Goal: Transaction & Acquisition: Purchase product/service

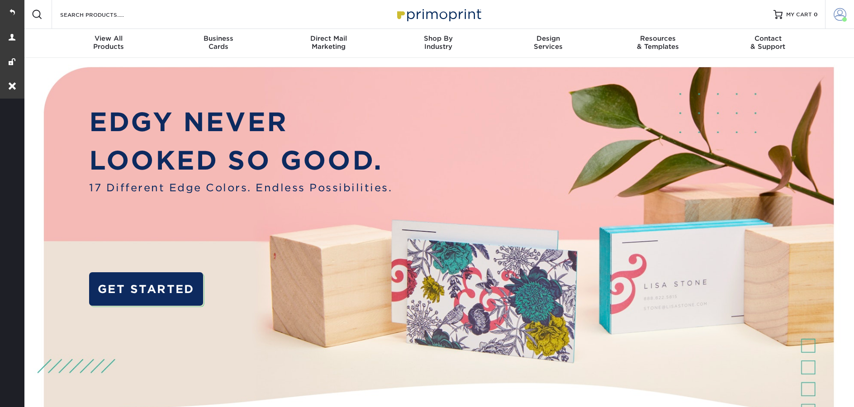
click at [837, 20] on span at bounding box center [840, 14] width 13 height 13
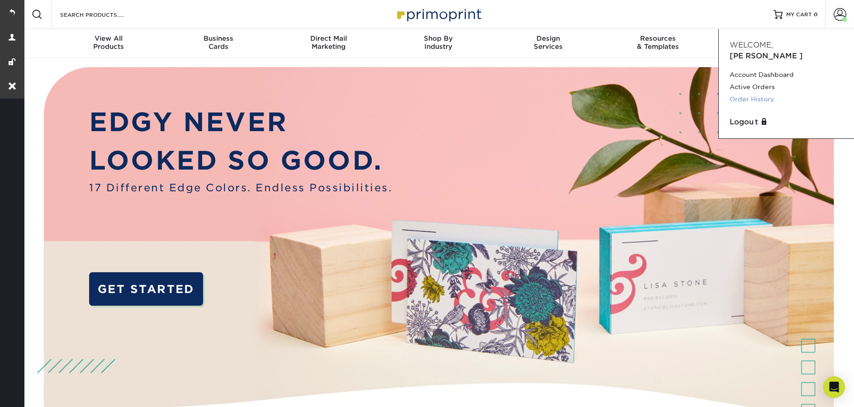
click at [747, 93] on link "Order History" at bounding box center [787, 99] width 114 height 12
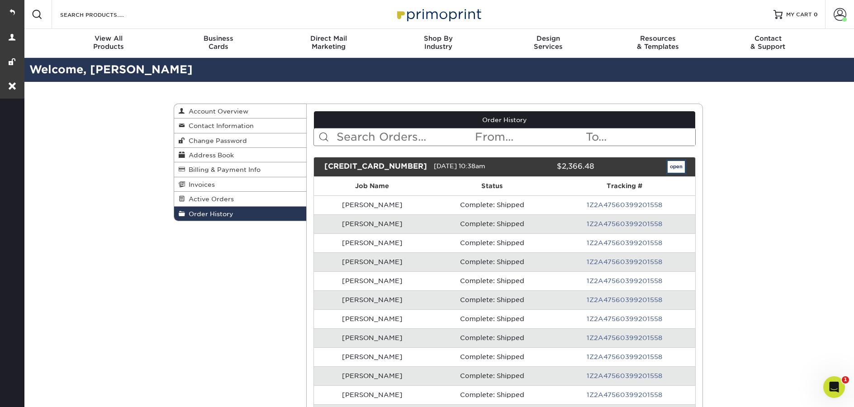
click at [672, 163] on link "open" at bounding box center [676, 167] width 17 height 12
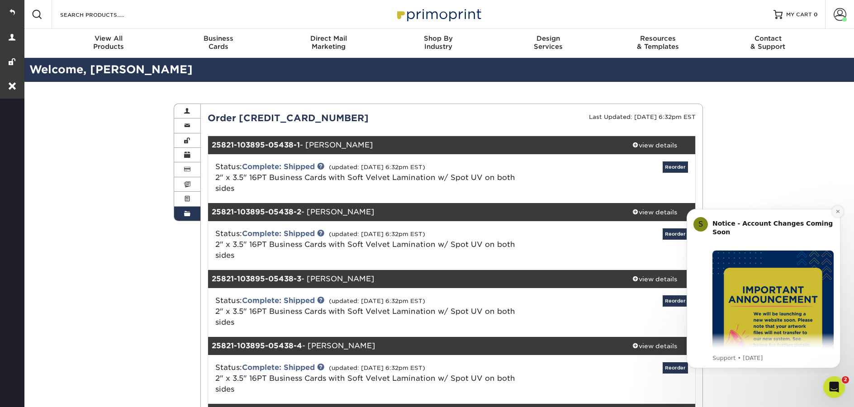
click at [837, 213] on icon "Dismiss notification" at bounding box center [838, 211] width 5 height 5
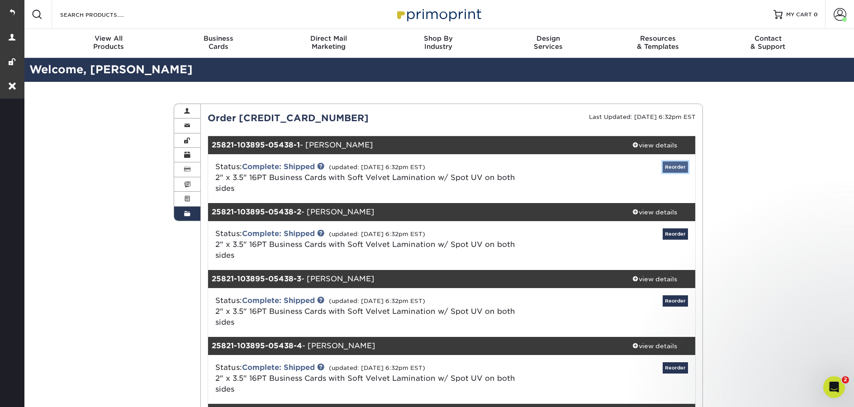
click at [673, 166] on link "Reorder" at bounding box center [675, 167] width 25 height 11
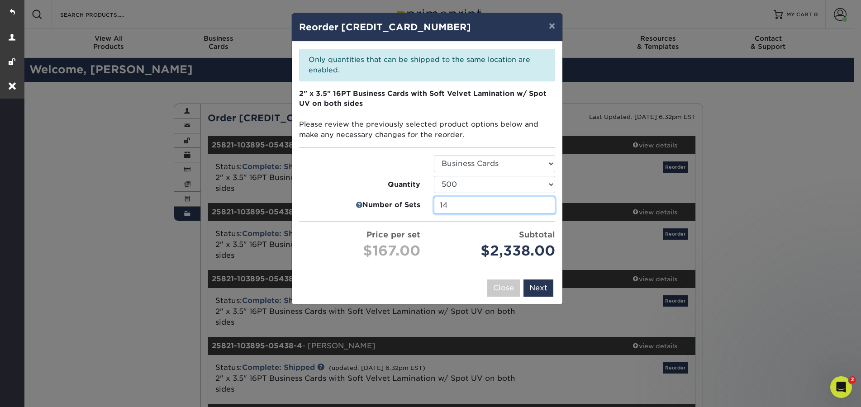
drag, startPoint x: 464, startPoint y: 201, endPoint x: 435, endPoint y: 201, distance: 29.0
click at [435, 201] on input "14" at bounding box center [494, 205] width 121 height 17
type input "1"
click at [546, 284] on div "× Reorder 25821-103895-05438 Please select all options to continue. Only quanti…" at bounding box center [430, 203] width 861 height 407
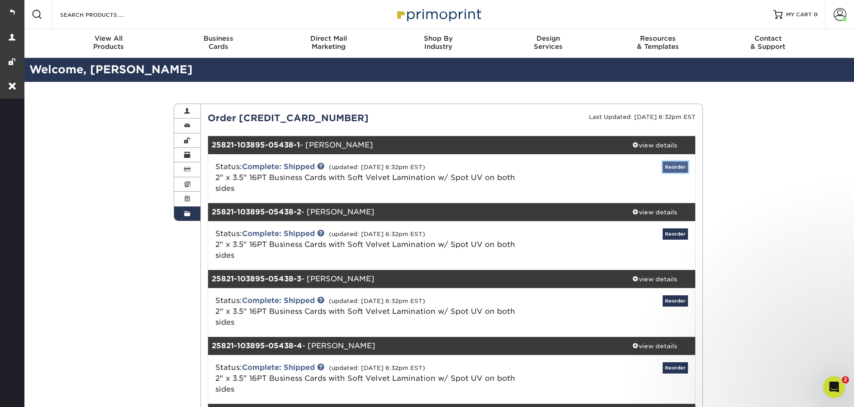
click at [680, 165] on link "Reorder" at bounding box center [675, 167] width 25 height 11
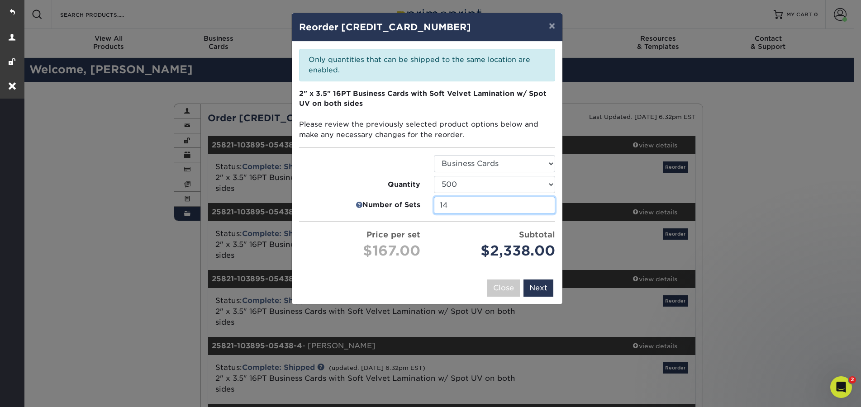
click at [467, 208] on input "14" at bounding box center [494, 205] width 121 height 17
click at [467, 207] on input "14" at bounding box center [494, 205] width 121 height 17
type input "1"
click at [465, 231] on div "Please select all options to continue. Only quantities that can be shipped to t…" at bounding box center [427, 157] width 271 height 230
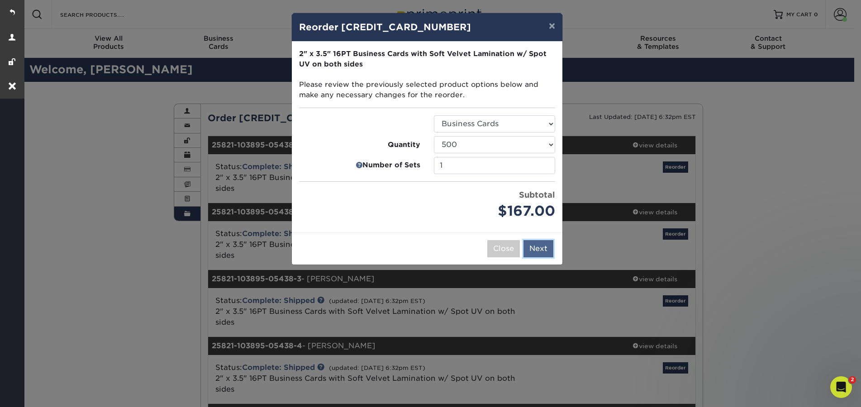
click at [552, 248] on button "Next" at bounding box center [539, 248] width 30 height 17
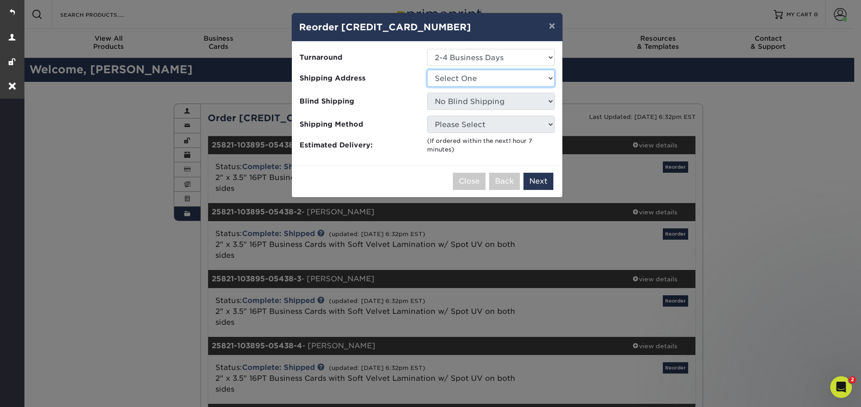
click at [476, 79] on select "Select One KC Office" at bounding box center [491, 78] width 128 height 17
select select "261682"
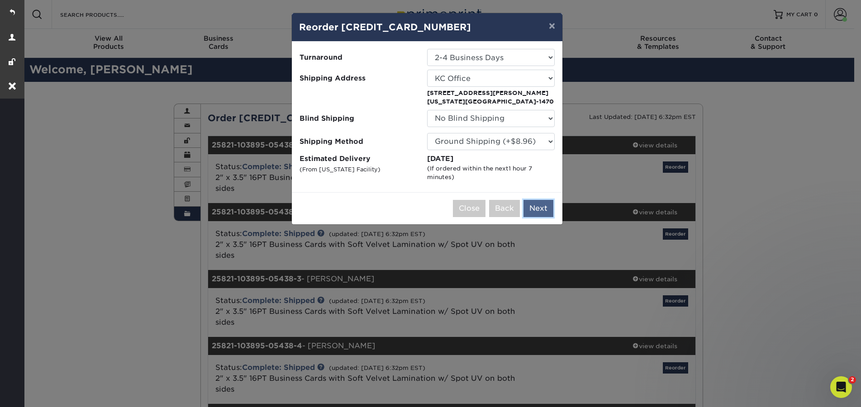
click at [542, 212] on button "Next" at bounding box center [539, 208] width 30 height 17
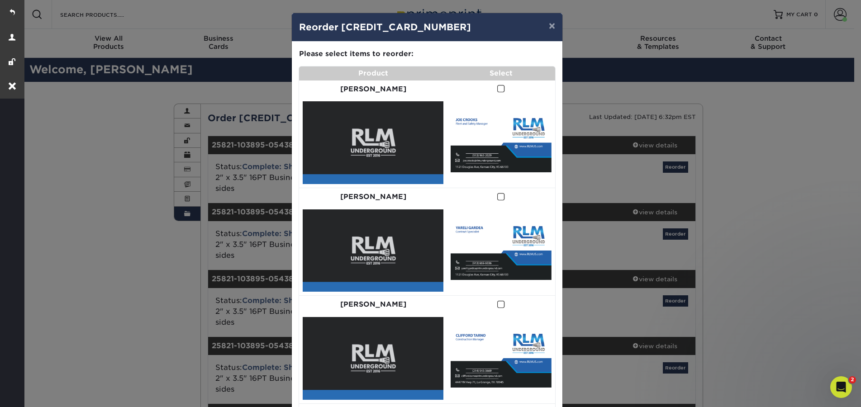
click at [497, 85] on span at bounding box center [501, 89] width 8 height 9
click at [0, 0] on input "checkbox" at bounding box center [0, 0] width 0 height 0
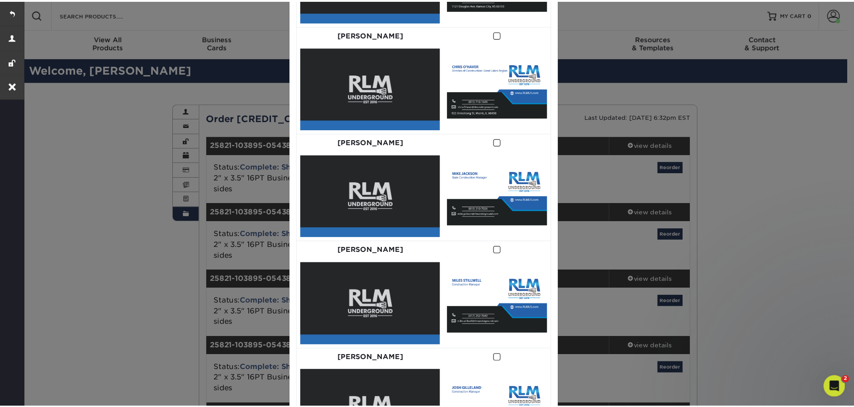
scroll to position [1137, 0]
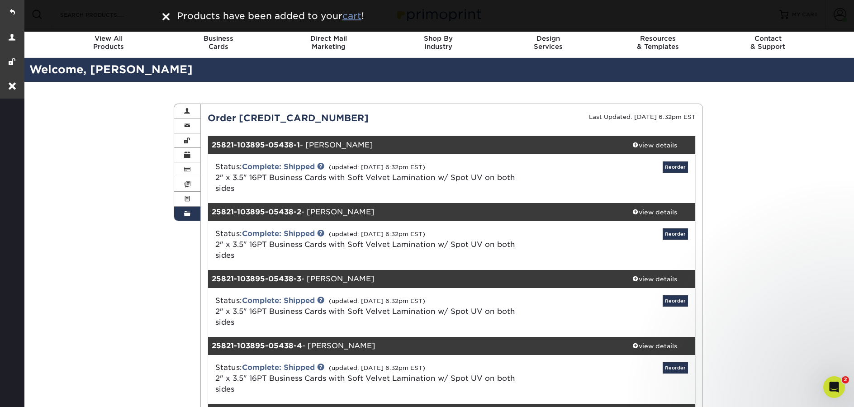
click at [347, 17] on u "cart" at bounding box center [352, 15] width 19 height 11
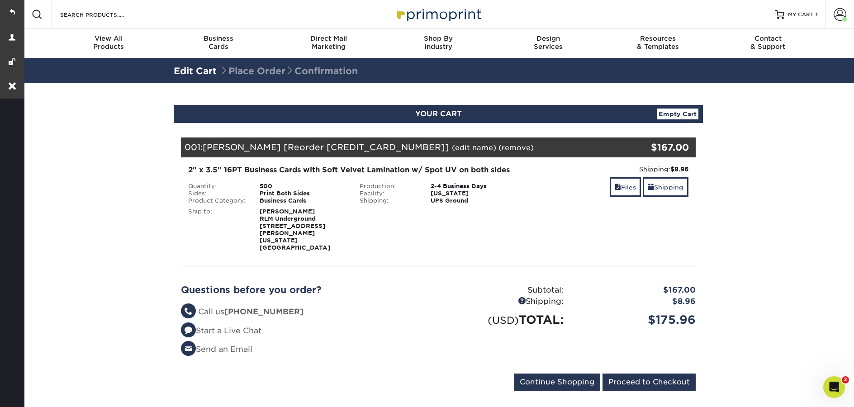
click at [452, 150] on link "(edit name)" at bounding box center [474, 147] width 44 height 9
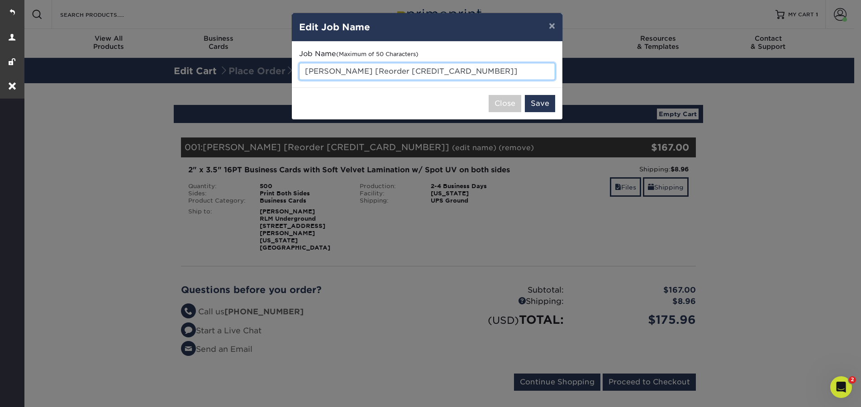
drag, startPoint x: 482, startPoint y: 66, endPoint x: 442, endPoint y: 74, distance: 41.0
click at [352, 68] on input "Joe Crooks [Reorder 25821-103895-05438]" at bounding box center [427, 71] width 256 height 17
click at [465, 74] on input "Joe Crooks [Reorder 25821-103895-05438]" at bounding box center [427, 71] width 256 height 17
drag, startPoint x: 471, startPoint y: 71, endPoint x: 351, endPoint y: 71, distance: 120.4
click at [351, 71] on input "Joe Crooks [Reorder 25821-103895-05438]" at bounding box center [427, 71] width 256 height 17
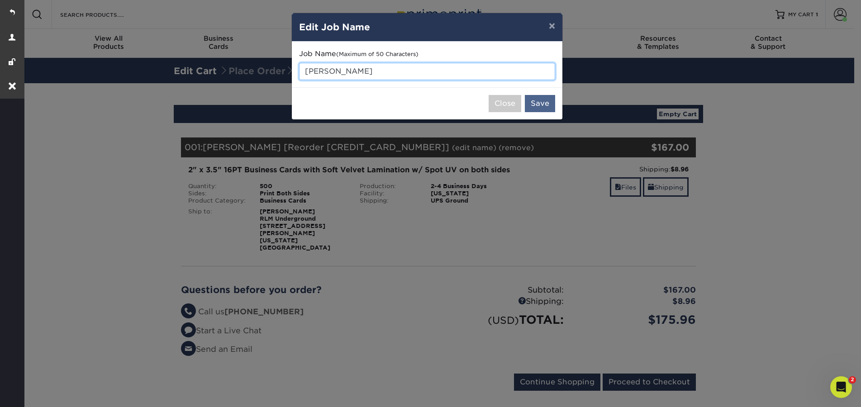
type input "Joe Crooks"
click at [546, 101] on button "Save" at bounding box center [540, 103] width 30 height 17
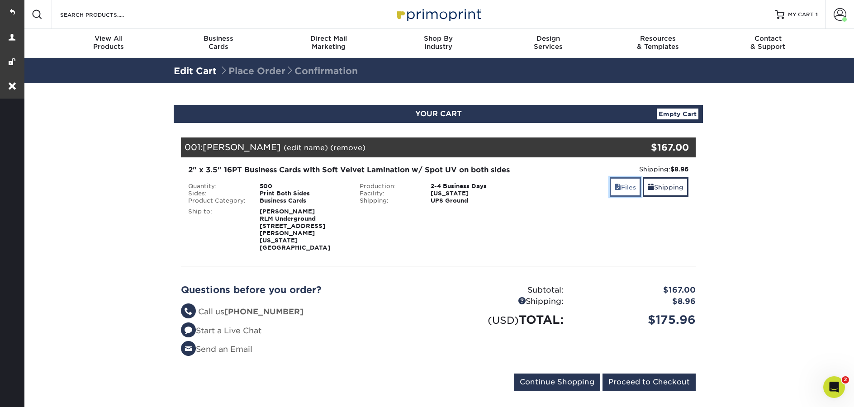
click at [616, 189] on span at bounding box center [618, 187] width 6 height 7
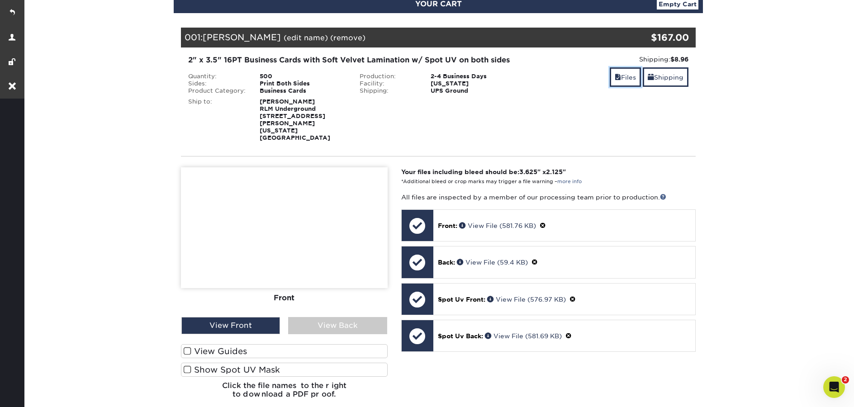
scroll to position [116, 0]
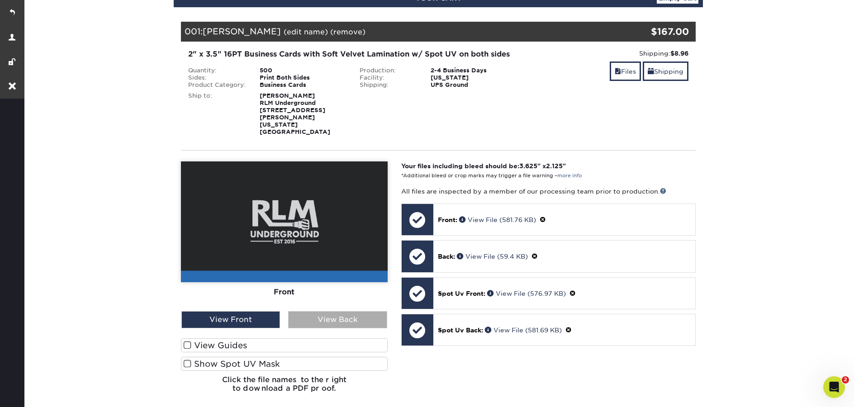
click at [337, 311] on div "View Back" at bounding box center [337, 319] width 99 height 17
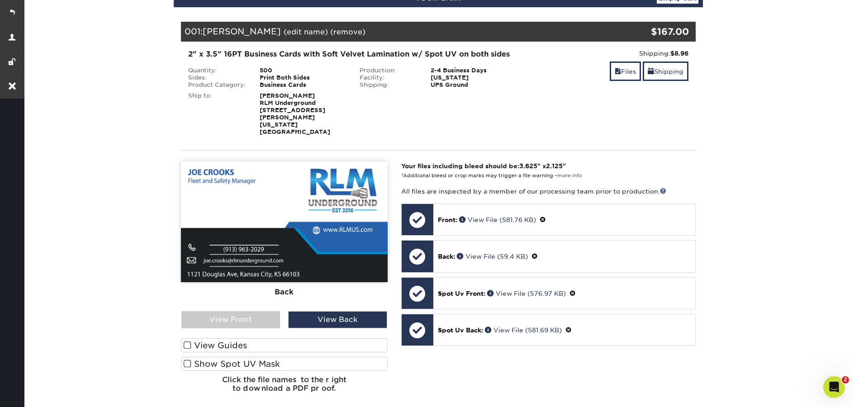
click at [227, 357] on label "Show Spot UV Mask" at bounding box center [284, 364] width 207 height 14
click at [0, 0] on input "Show Spot UV Mask" at bounding box center [0, 0] width 0 height 0
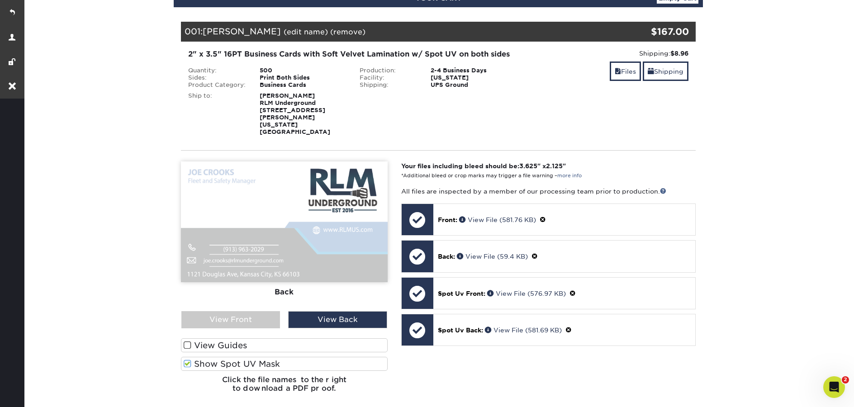
click at [228, 357] on label "Show Spot UV Mask" at bounding box center [284, 364] width 207 height 14
click at [0, 0] on input "Show Spot UV Mask" at bounding box center [0, 0] width 0 height 0
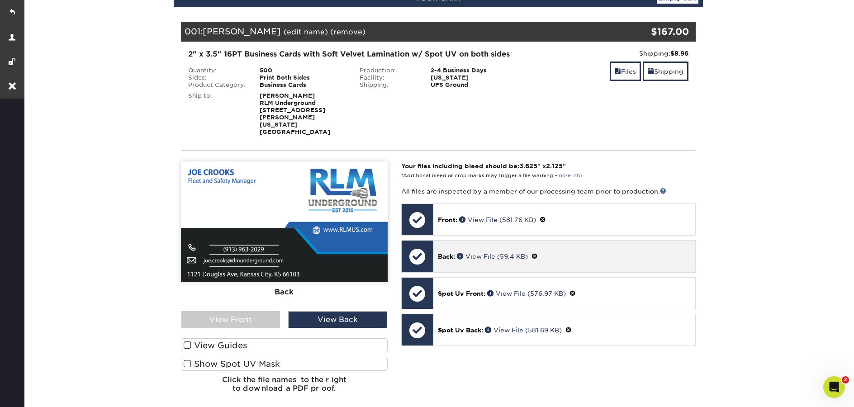
click at [538, 253] on span at bounding box center [535, 256] width 6 height 7
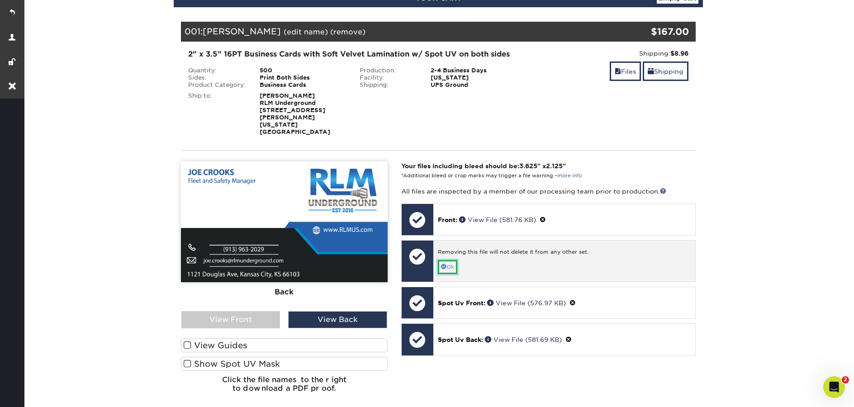
click at [452, 260] on link "Ok" at bounding box center [447, 267] width 19 height 14
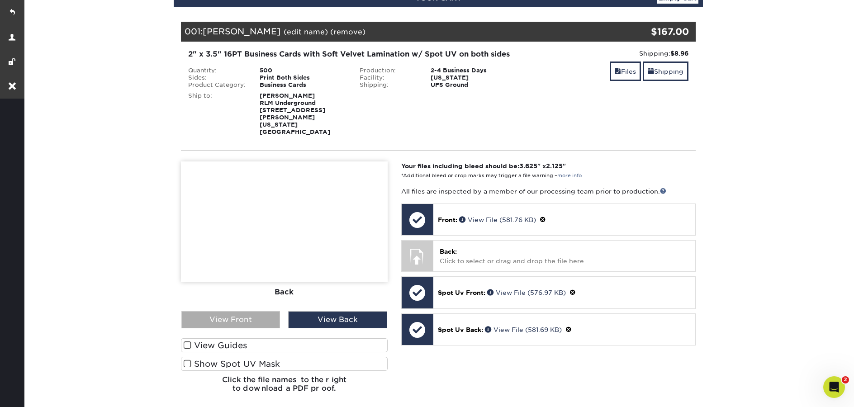
click at [246, 311] on div "View Front" at bounding box center [230, 319] width 99 height 17
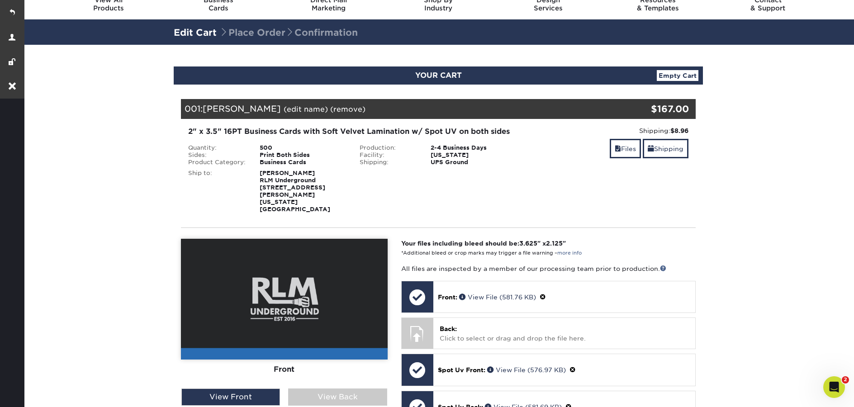
scroll to position [0, 0]
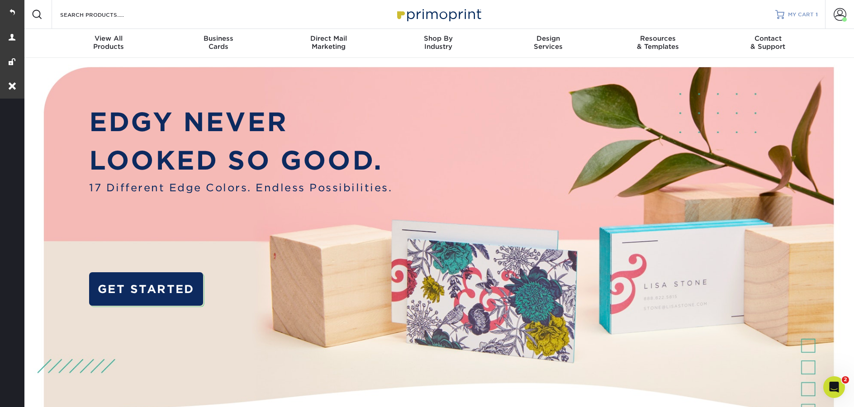
click at [810, 19] on link "MY CART 1" at bounding box center [797, 14] width 43 height 29
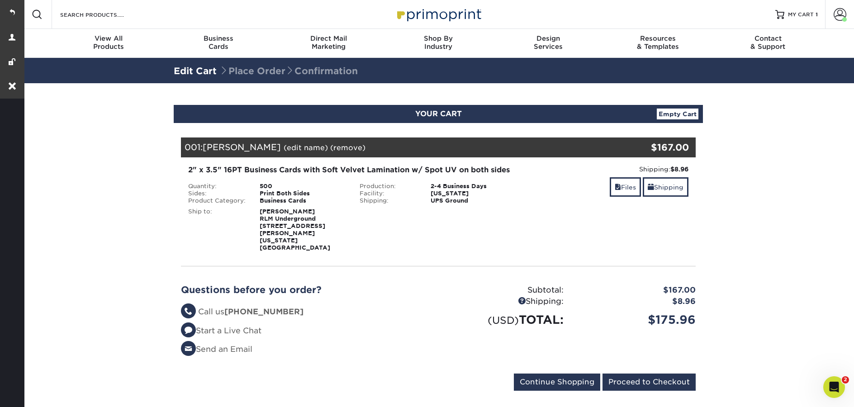
click at [293, 147] on link "(edit name)" at bounding box center [306, 147] width 44 height 9
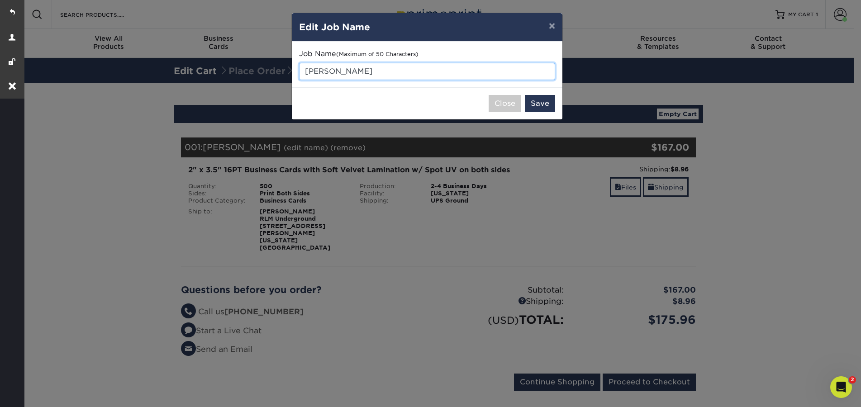
click at [386, 66] on input "Joe Crooks" at bounding box center [427, 71] width 256 height 17
click at [386, 67] on input "Joe Crooks" at bounding box center [427, 71] width 256 height 17
type input "[PERSON_NAME] - typesetting"
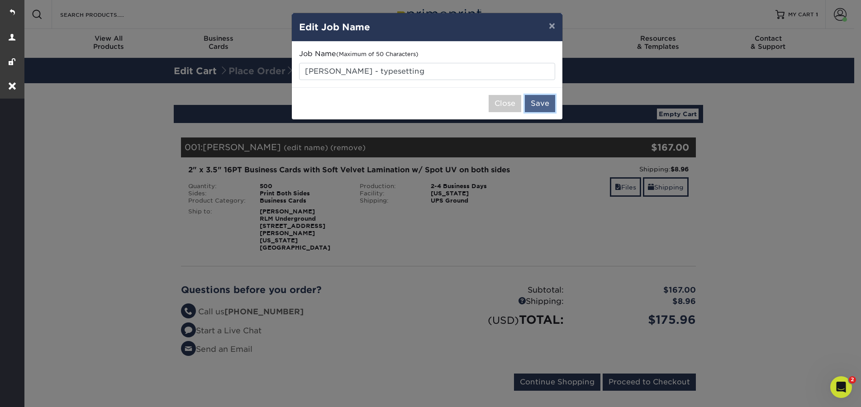
click at [538, 105] on button "Save" at bounding box center [540, 103] width 30 height 17
